Goal: Information Seeking & Learning: Learn about a topic

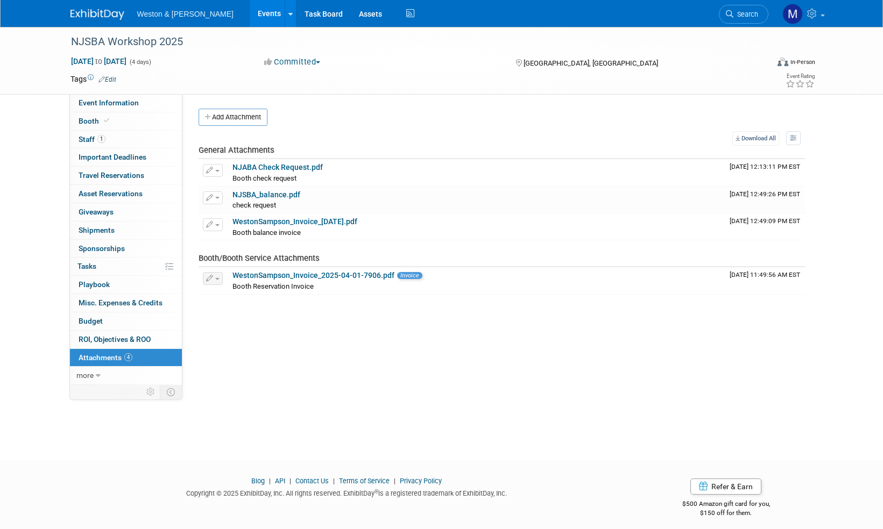
click at [94, 13] on img at bounding box center [97, 14] width 54 height 11
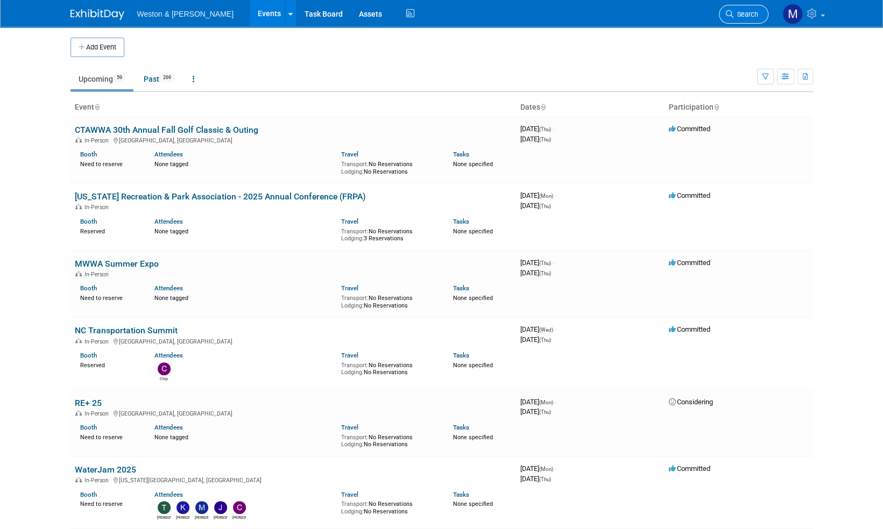
click at [749, 12] on span "Search" at bounding box center [745, 14] width 25 height 8
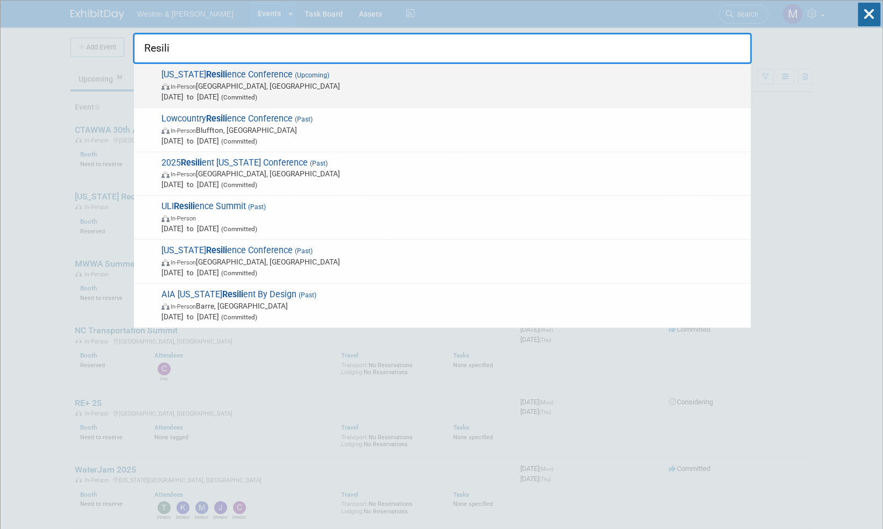
type input "Resili"
click at [260, 74] on span "Florida Resili ence Conference (Upcoming) In-Person Charlotte Harbor, FL Sep 17…" at bounding box center [451, 85] width 587 height 33
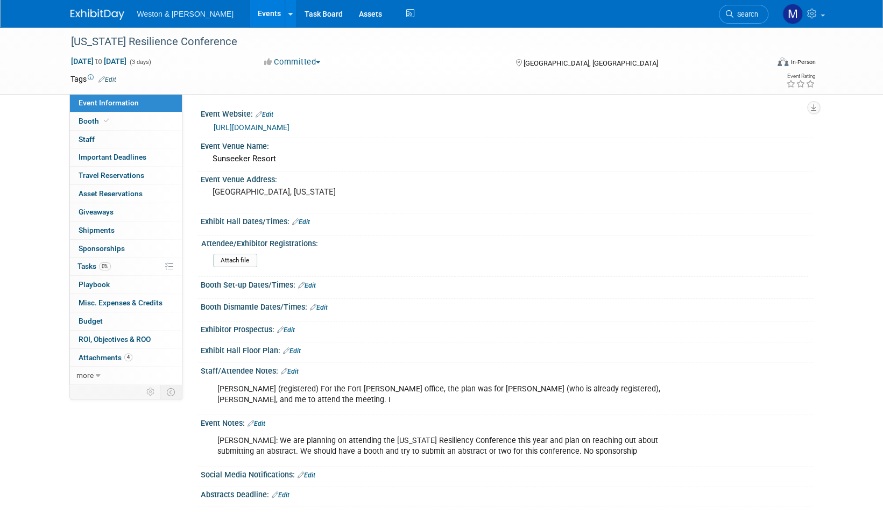
drag, startPoint x: 275, startPoint y: 68, endPoint x: 622, endPoint y: 133, distance: 352.6
click at [622, 133] on div "https://floridaresilienceconference.org/" at bounding box center [509, 128] width 591 height 12
click at [107, 355] on span "Attachments 4" at bounding box center [106, 357] width 54 height 9
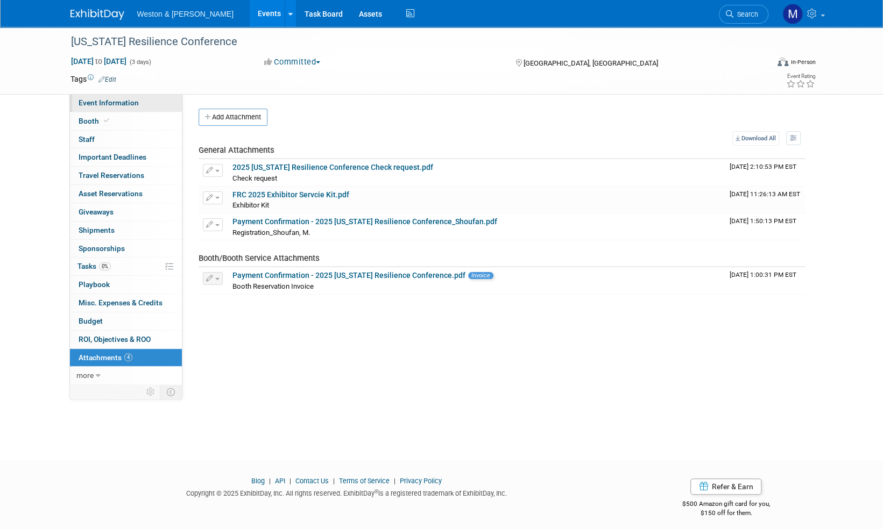
click at [112, 95] on link "Event Information" at bounding box center [126, 103] width 112 height 18
